Goal: Information Seeking & Learning: Learn about a topic

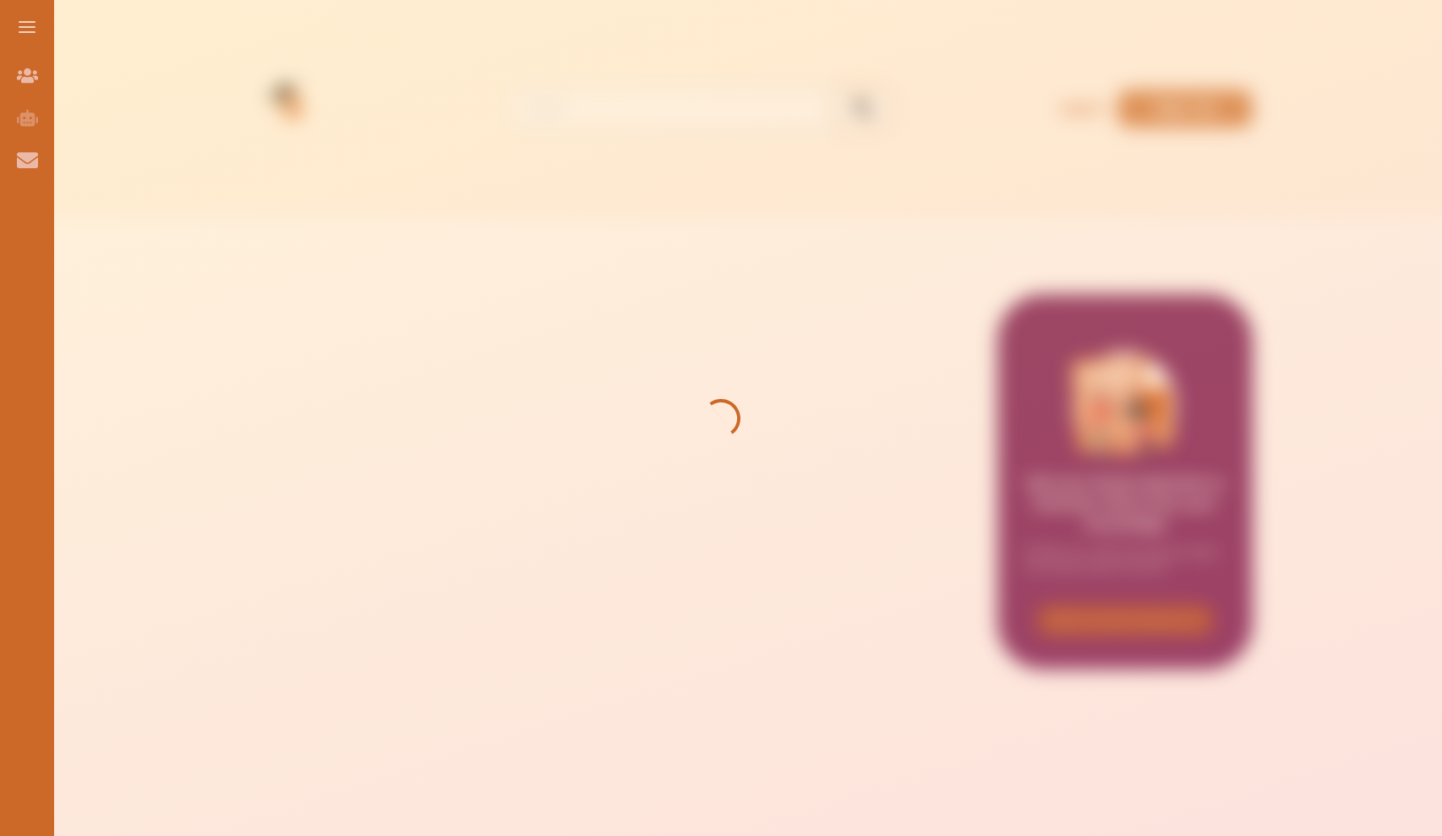
drag, startPoint x: 0, startPoint y: 0, endPoint x: 1105, endPoint y: 50, distance: 1106.4
click at [1105, 50] on div at bounding box center [721, 418] width 1442 height 836
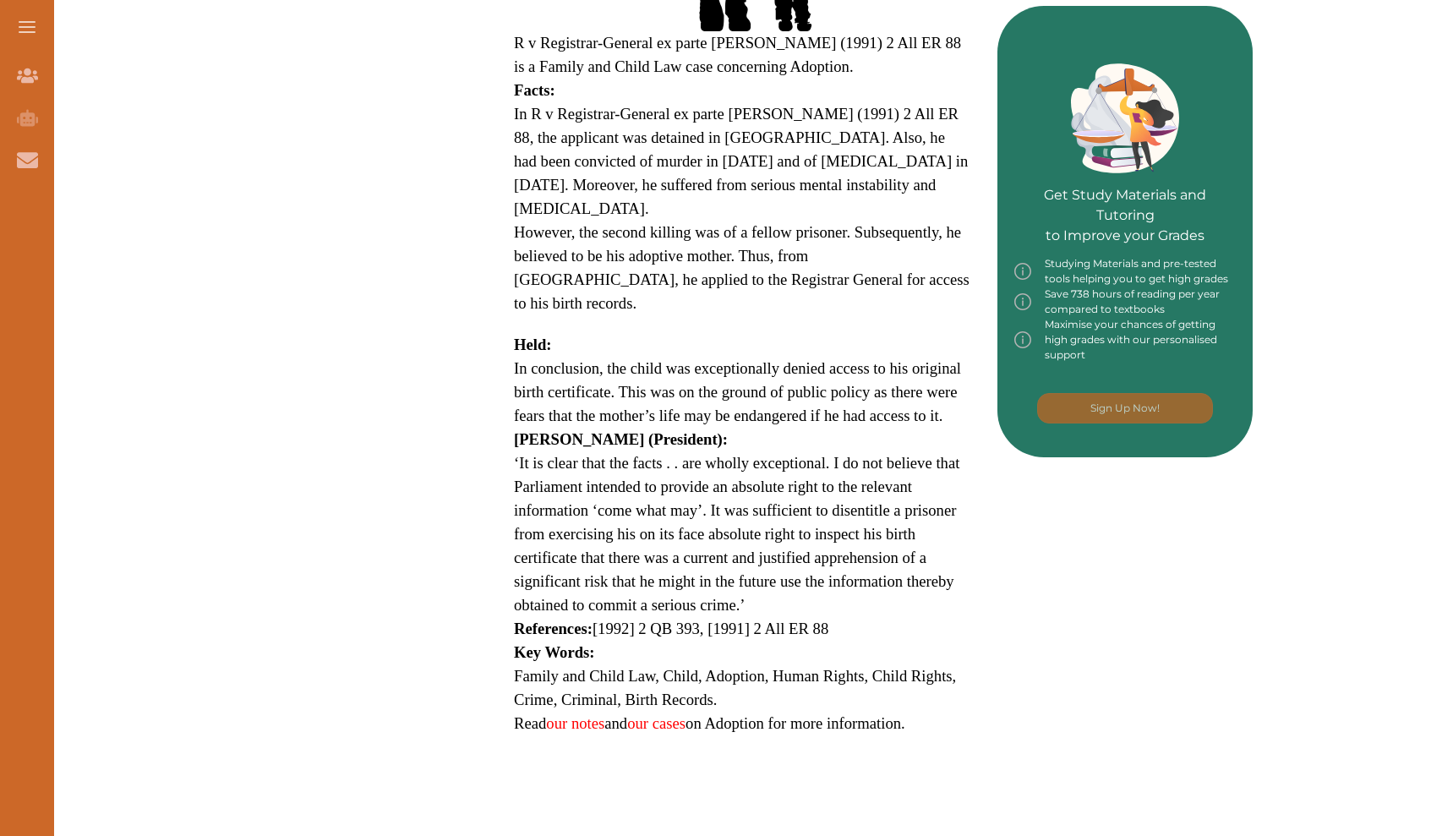
scroll to position [705, 0]
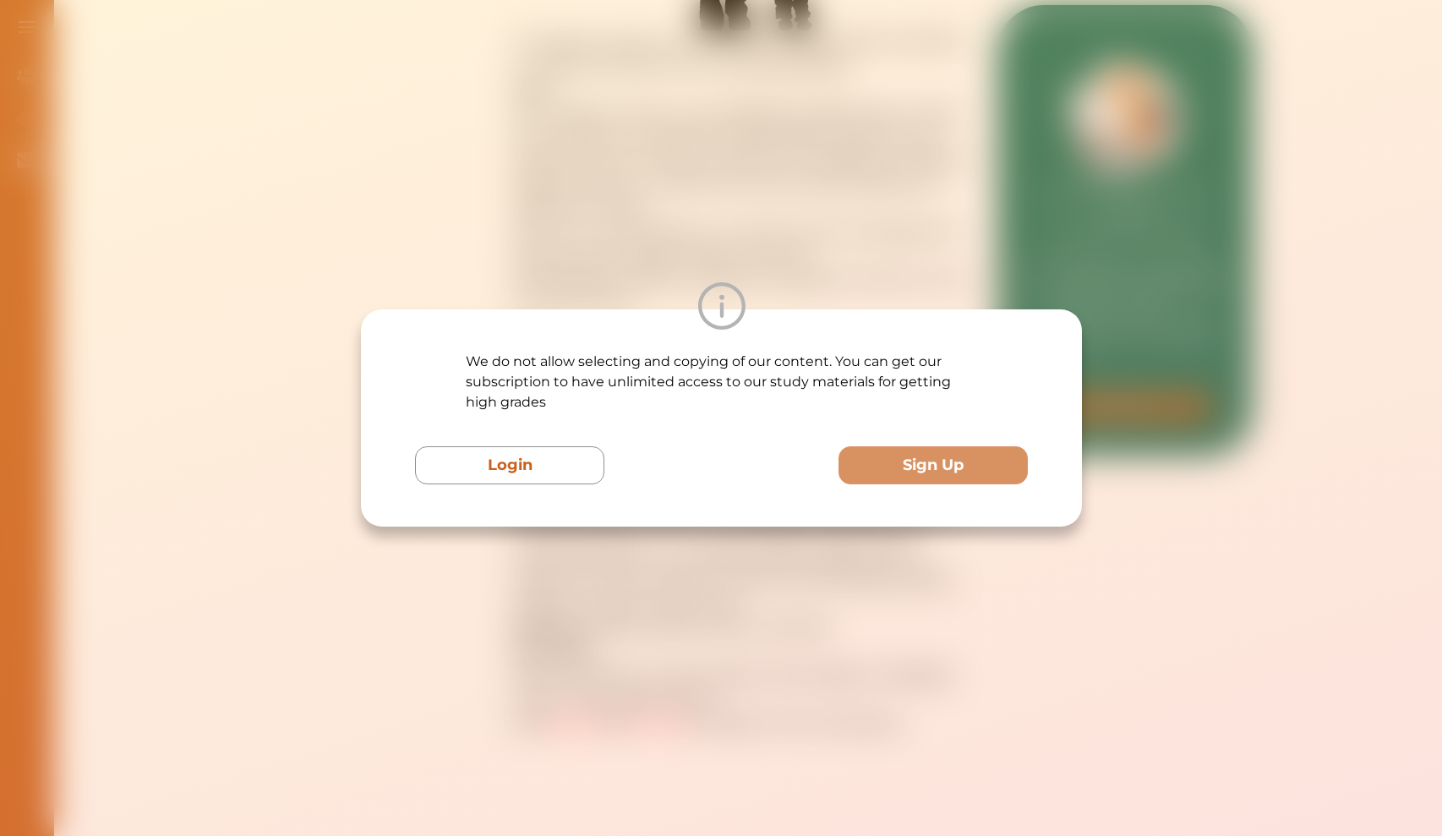
click at [595, 2] on div "We do not allow selecting and copying of our content. You can get our subscript…" at bounding box center [721, 418] width 1442 height 836
